Goal: Transaction & Acquisition: Purchase product/service

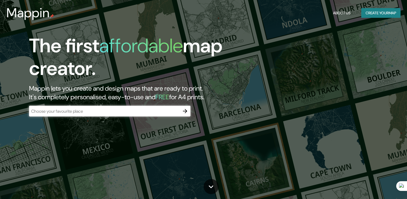
click at [119, 108] on input "text" at bounding box center [104, 111] width 151 height 6
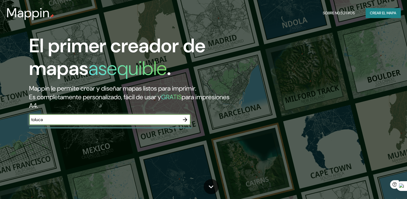
type input "toluca"
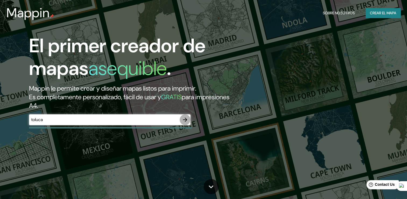
click at [183, 120] on icon "button" at bounding box center [185, 119] width 6 height 6
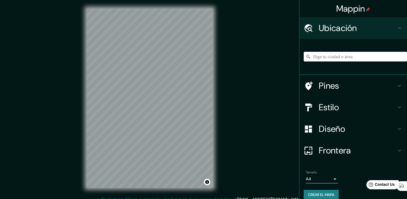
click at [314, 58] on input "Elige tu ciudad o área" at bounding box center [355, 57] width 103 height 10
type input "Toluca, [GEOGRAPHIC_DATA], [GEOGRAPHIC_DATA]"
click at [227, 107] on div "Mappin Ubicación Toluca, [GEOGRAPHIC_DATA], [GEOGRAPHIC_DATA] [GEOGRAPHIC_DATA]…" at bounding box center [203, 102] width 407 height 205
click at [388, 105] on h4 "Estilo" at bounding box center [358, 107] width 78 height 11
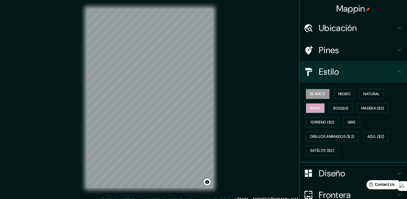
click at [311, 108] on font "Amar" at bounding box center [315, 108] width 10 height 7
click at [375, 92] on font "Natural" at bounding box center [372, 93] width 16 height 7
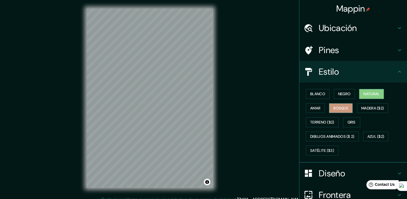
click at [338, 105] on font "Bosque" at bounding box center [341, 108] width 15 height 7
click at [316, 110] on font "Amar" at bounding box center [315, 108] width 10 height 7
click at [365, 94] on font "Natural" at bounding box center [372, 93] width 16 height 7
click at [346, 96] on font "Negro" at bounding box center [344, 93] width 13 height 7
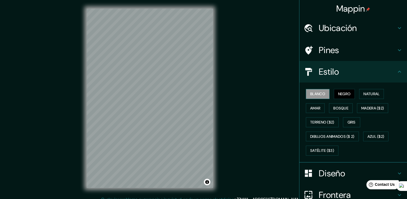
click at [318, 92] on font "Blanco" at bounding box center [317, 93] width 15 height 7
click at [364, 94] on font "Natural" at bounding box center [372, 93] width 16 height 7
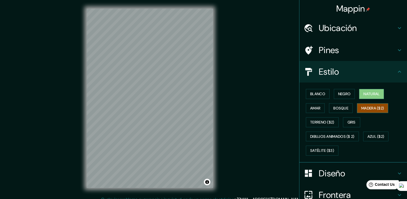
click at [380, 109] on font "Madera ($2)" at bounding box center [373, 108] width 23 height 7
click at [353, 121] on font "Gris" at bounding box center [352, 122] width 8 height 7
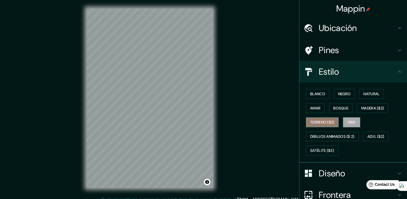
click at [324, 121] on font "Terreno ($2)" at bounding box center [322, 122] width 24 height 7
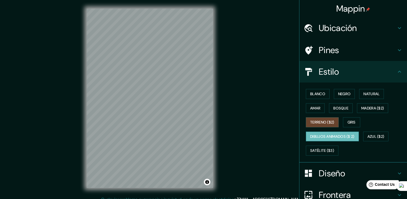
click at [317, 134] on font "Dibujos animados ($ 2)" at bounding box center [332, 136] width 44 height 7
click at [379, 139] on button "Azul ($2)" at bounding box center [377, 136] width 26 height 10
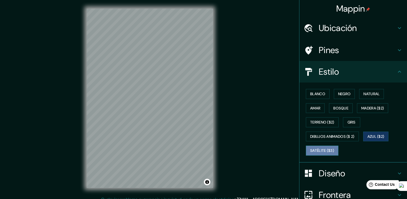
click at [327, 150] on font "Satélite ($3)" at bounding box center [322, 150] width 24 height 7
click at [378, 133] on font "Azul ($2)" at bounding box center [376, 136] width 17 height 7
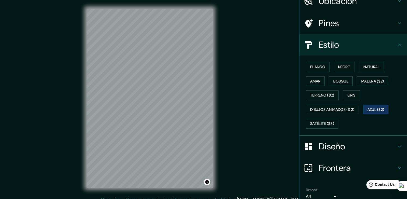
click at [336, 136] on div "Diseño" at bounding box center [354, 146] width 108 height 22
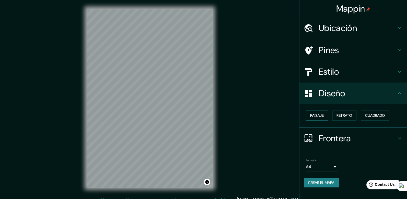
click at [324, 118] on font "Paisaje" at bounding box center [316, 115] width 13 height 7
